Goal: Information Seeking & Learning: Learn about a topic

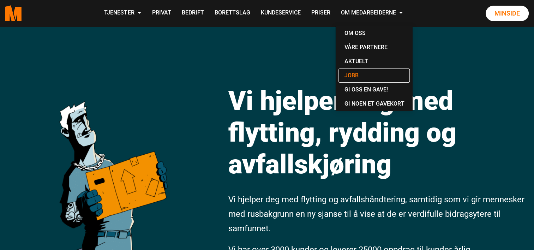
click at [350, 78] on link "Jobb" at bounding box center [373, 75] width 71 height 14
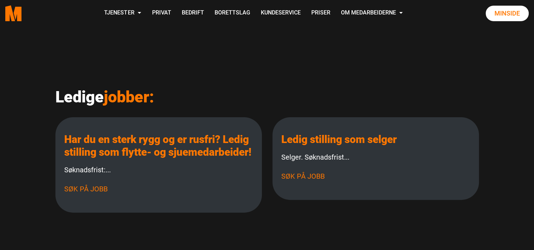
scroll to position [141, 0]
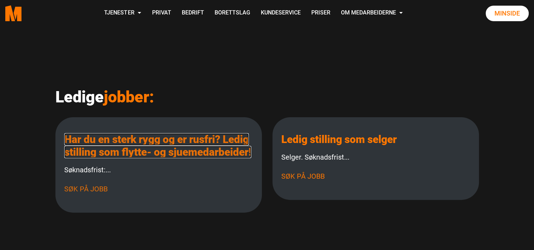
click at [135, 142] on link "Har du en sterk rygg og er rusfri? Ledig stilling som flytte- og sjuemedarbeide…" at bounding box center [157, 145] width 187 height 25
